Goal: Task Accomplishment & Management: Complete application form

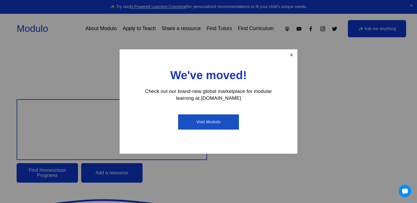
click at [291, 55] on link "Close" at bounding box center [291, 55] width 10 height 10
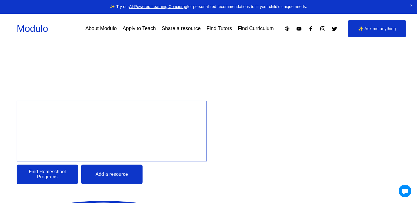
click at [145, 29] on link "Apply to Teach" at bounding box center [138, 28] width 33 height 10
